Goal: Information Seeking & Learning: Learn about a topic

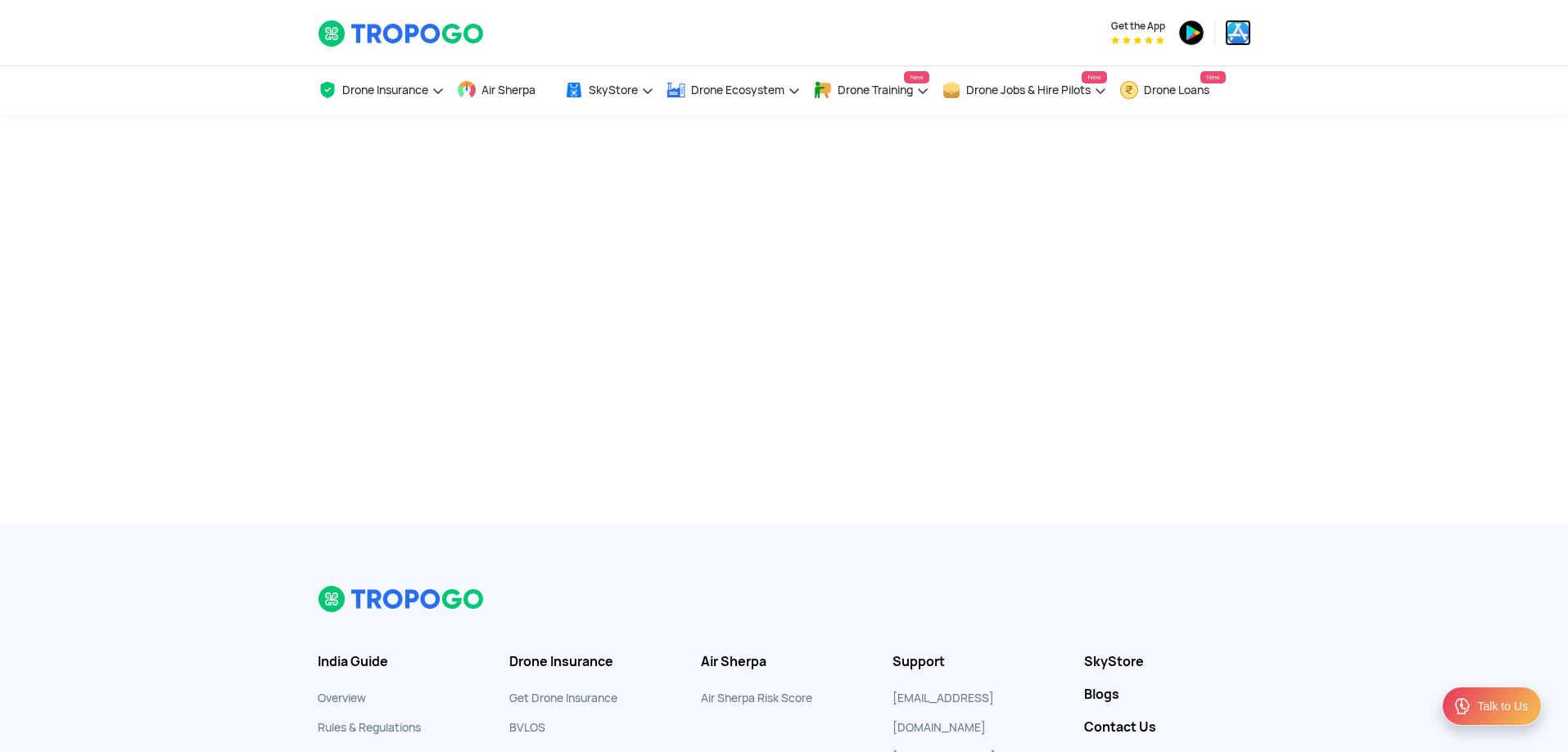
click at [1232, 37] on img at bounding box center [1238, 33] width 26 height 26
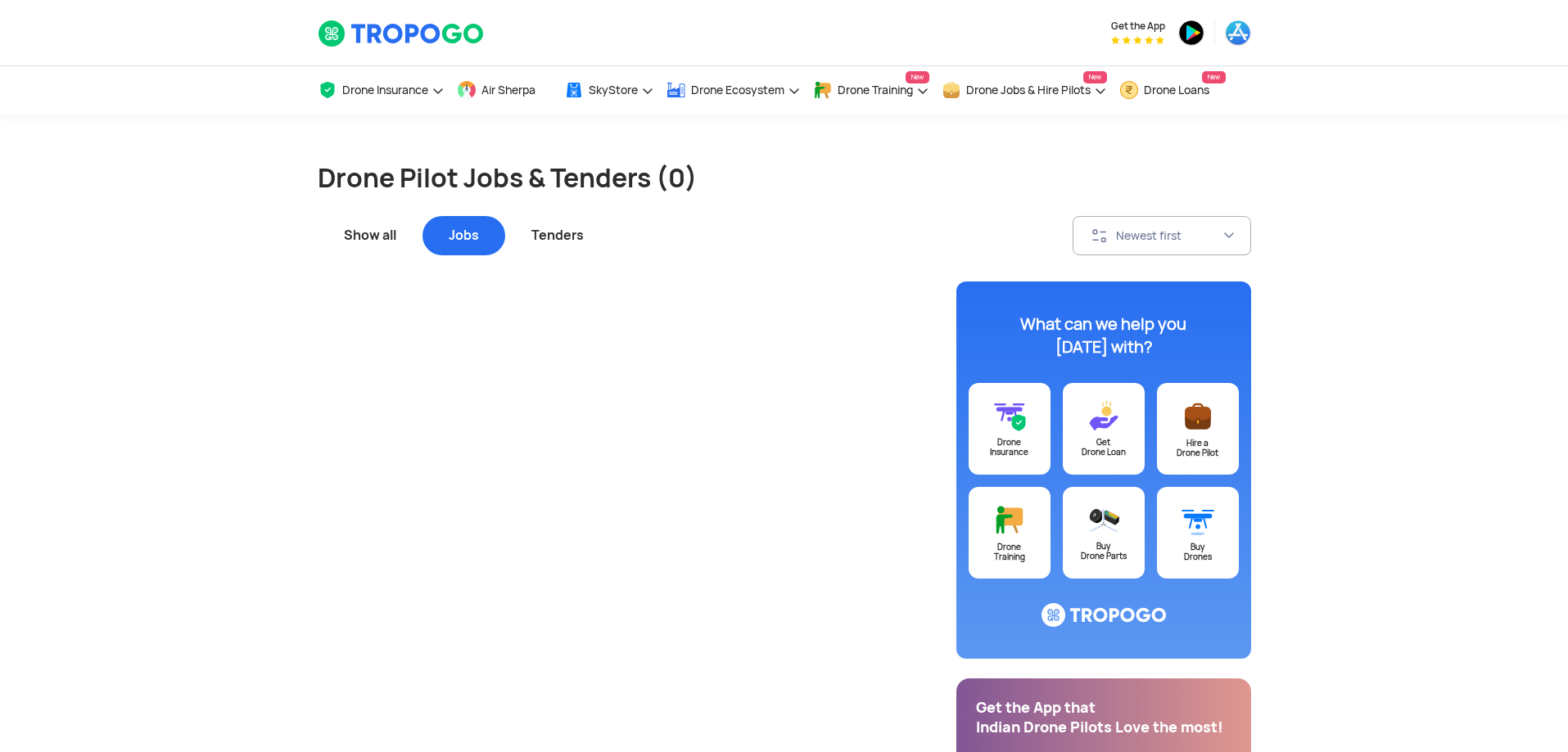
click at [386, 227] on div "Show all" at bounding box center [370, 236] width 105 height 40
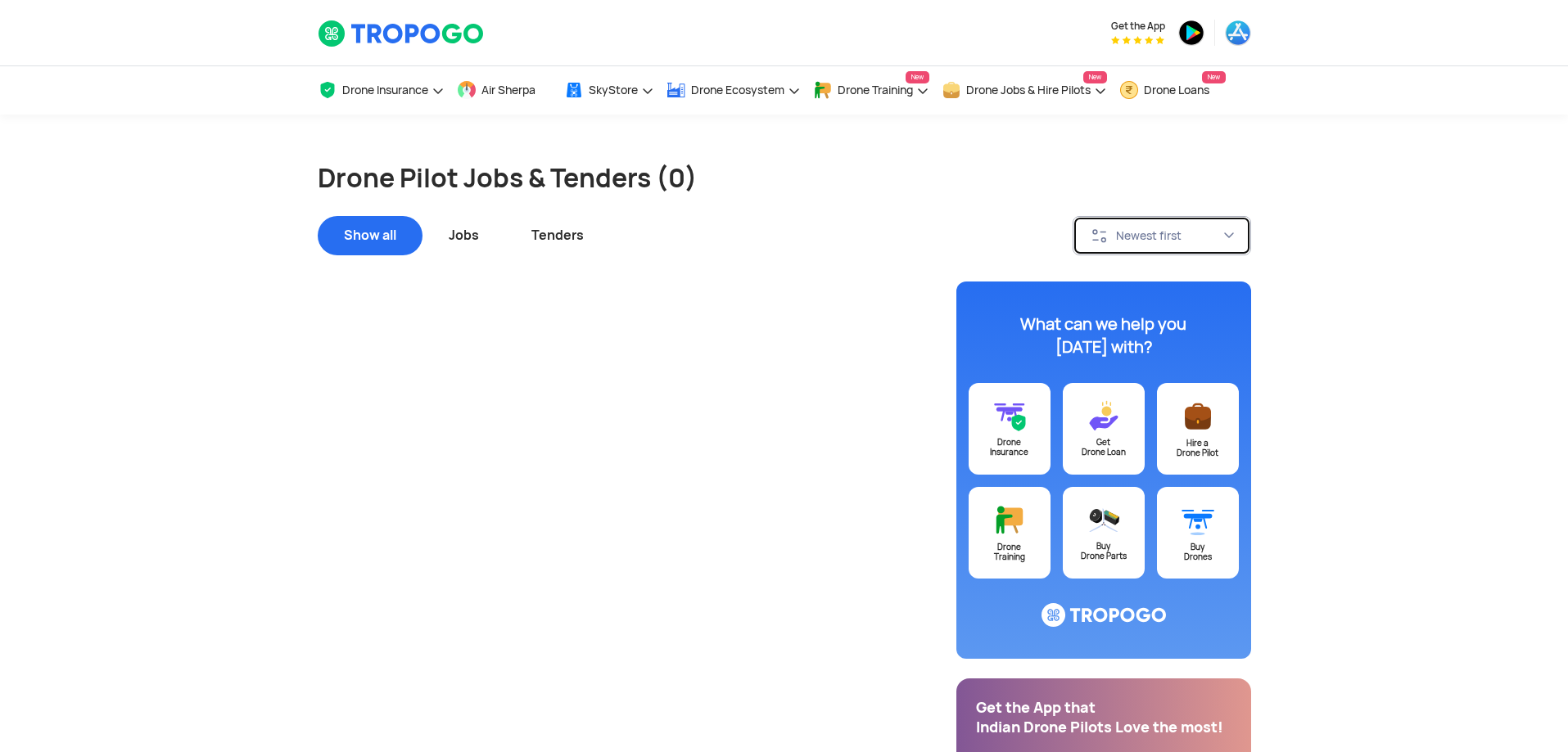
click at [1135, 242] on div "Newest first" at bounding box center [1170, 235] width 107 height 15
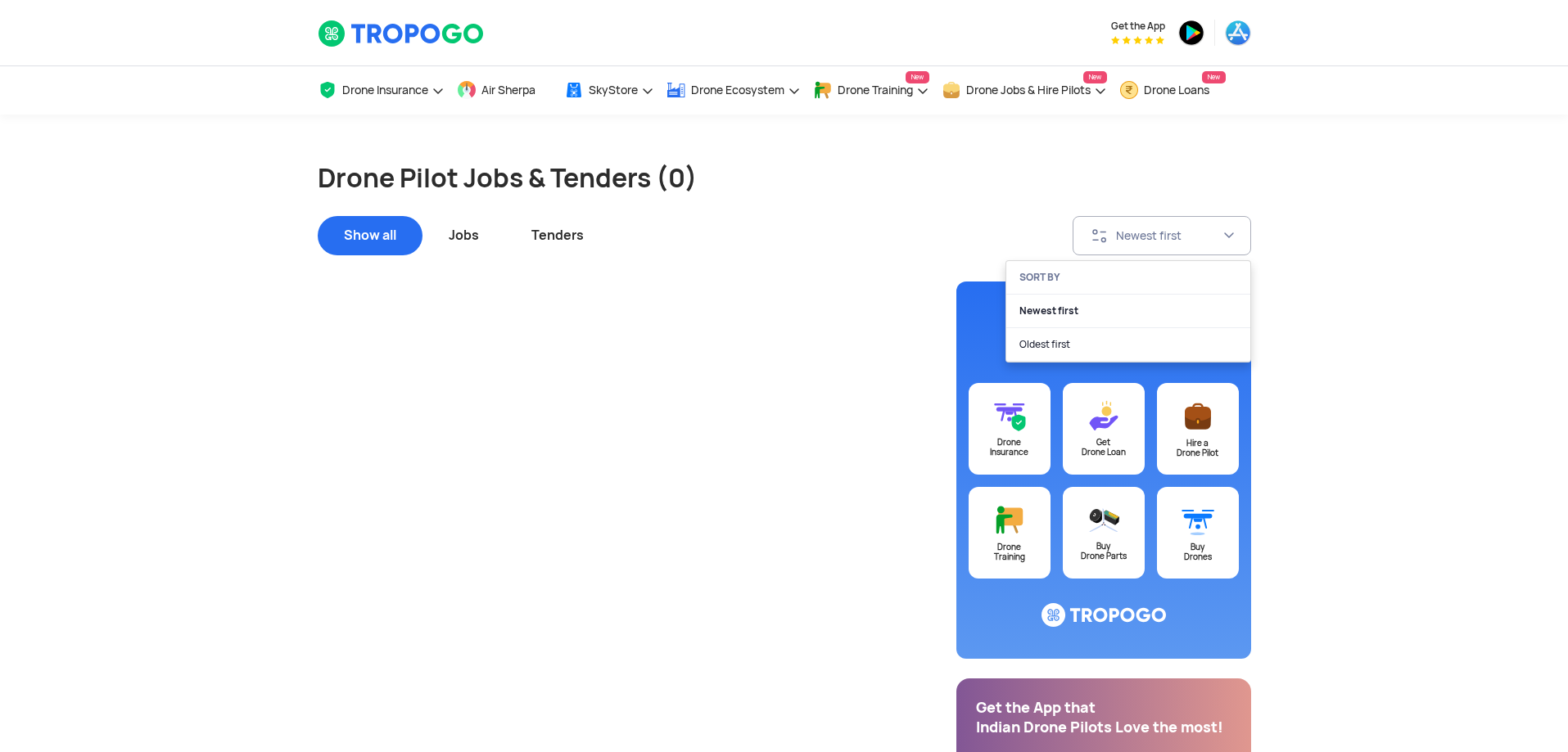
click at [1374, 262] on app-job-tender-list "Drone Pilot Jobs & Tenders (0) Show all Jobs Tenders Newest first SORT BY Newes…" at bounding box center [784, 753] width 1568 height 1277
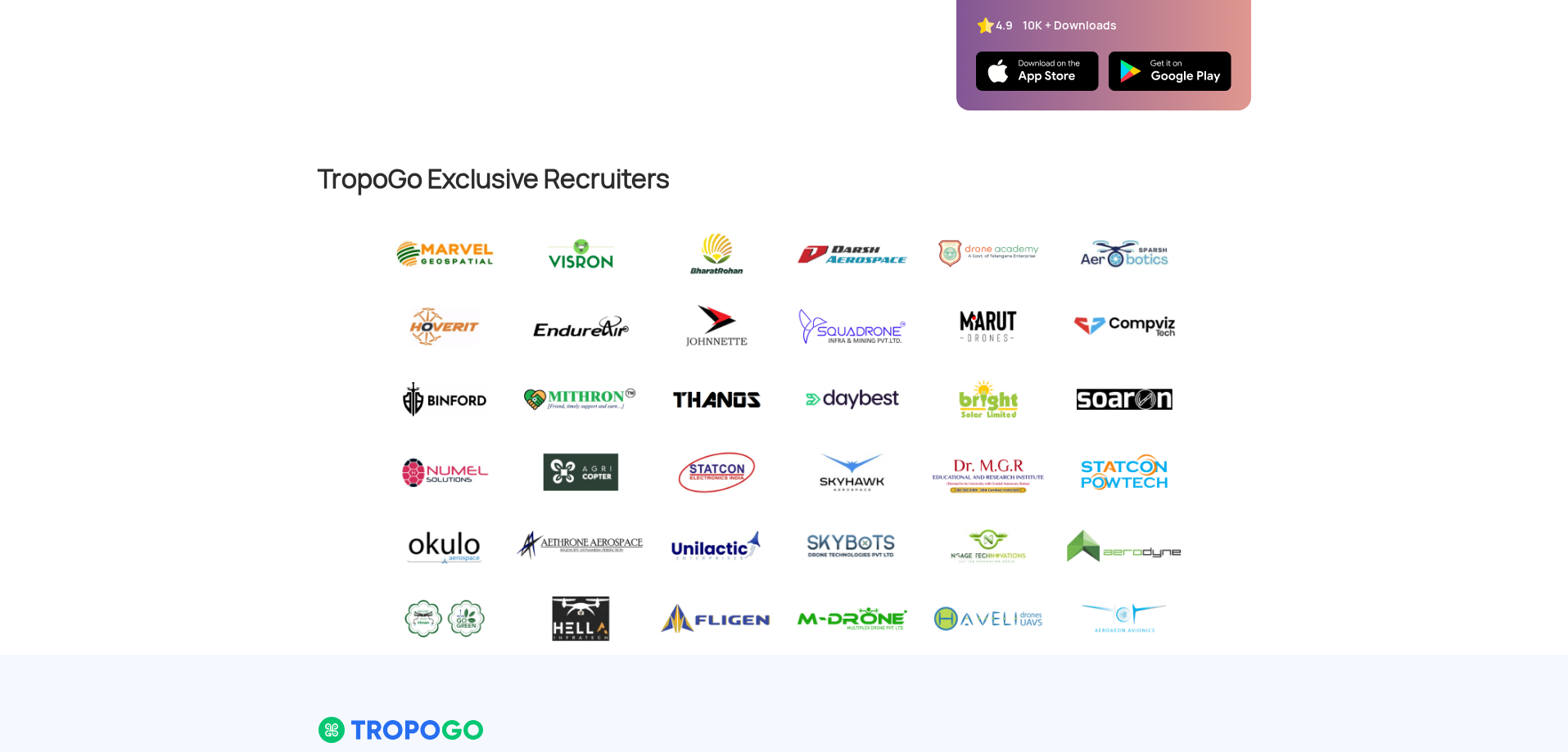
scroll to position [818, 0]
